Goal: Information Seeking & Learning: Find specific fact

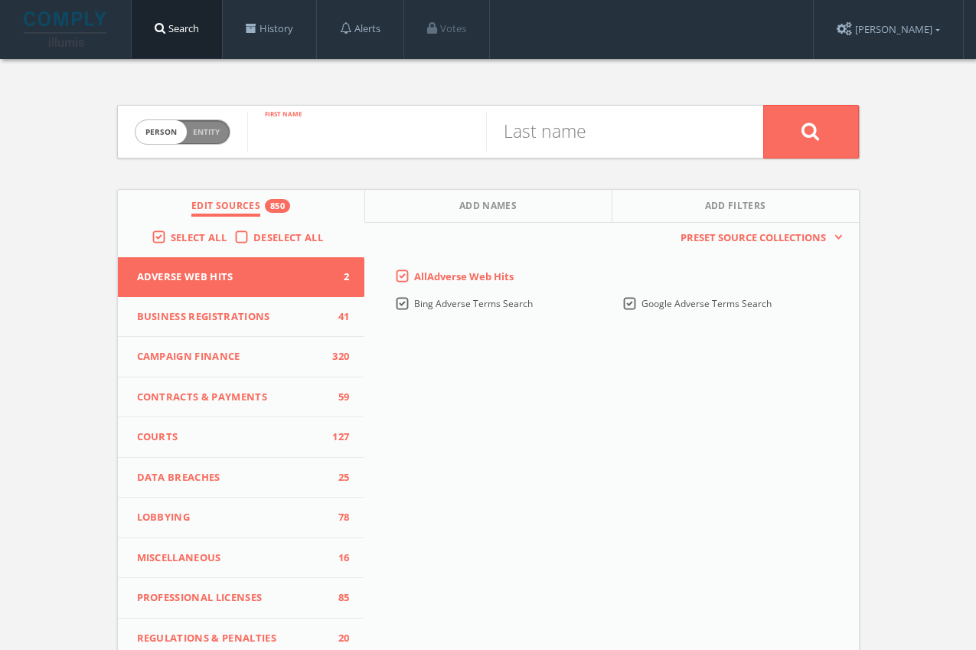
click at [388, 144] on input "text" at bounding box center [366, 132] width 239 height 40
type input "[PERSON_NAME]"
click at [810, 131] on button at bounding box center [811, 132] width 96 height 54
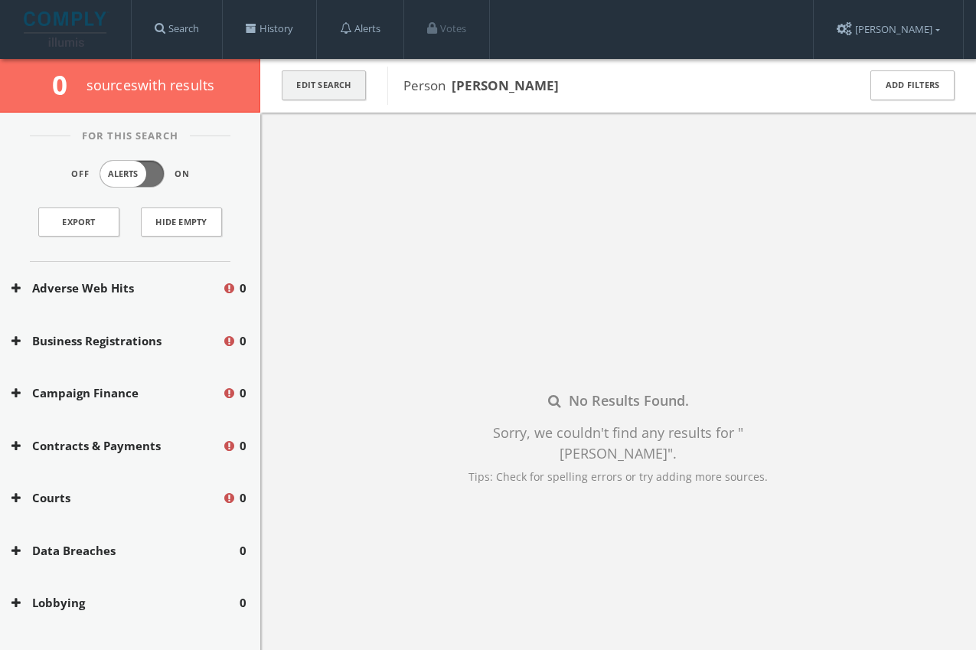
click at [304, 84] on button "Edit Search" at bounding box center [324, 85] width 84 height 30
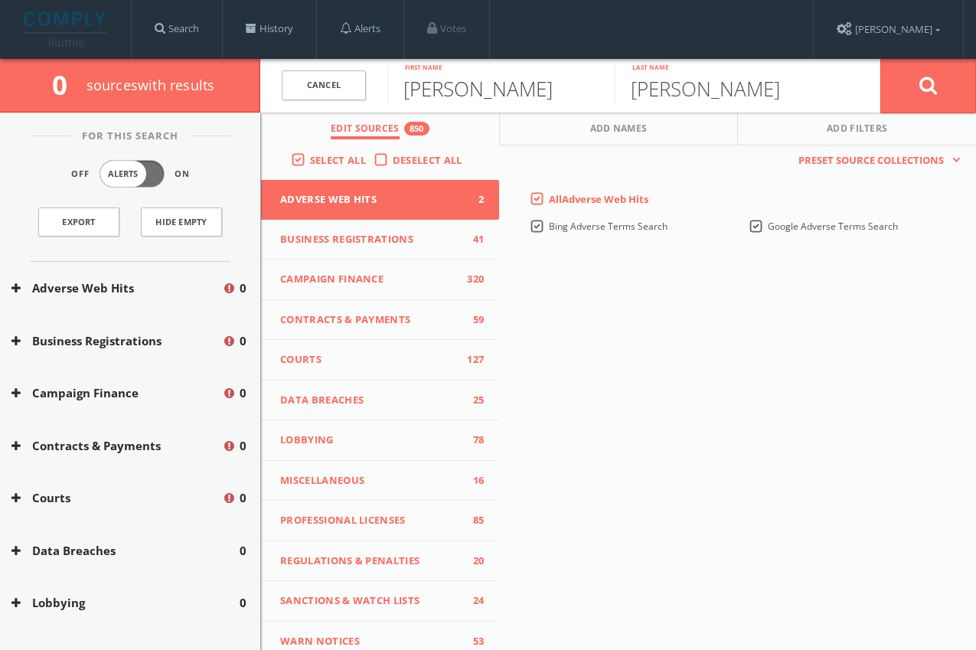
click at [526, 83] on input "[PERSON_NAME]" at bounding box center [500, 85] width 227 height 40
drag, startPoint x: 508, startPoint y: 95, endPoint x: 435, endPoint y: 94, distance: 73.5
click at [435, 94] on input "[PERSON_NAME]" at bounding box center [500, 85] width 227 height 40
type input "[PERSON_NAME]"
click at [927, 85] on button at bounding box center [928, 85] width 96 height 55
